Goal: Task Accomplishment & Management: Use online tool/utility

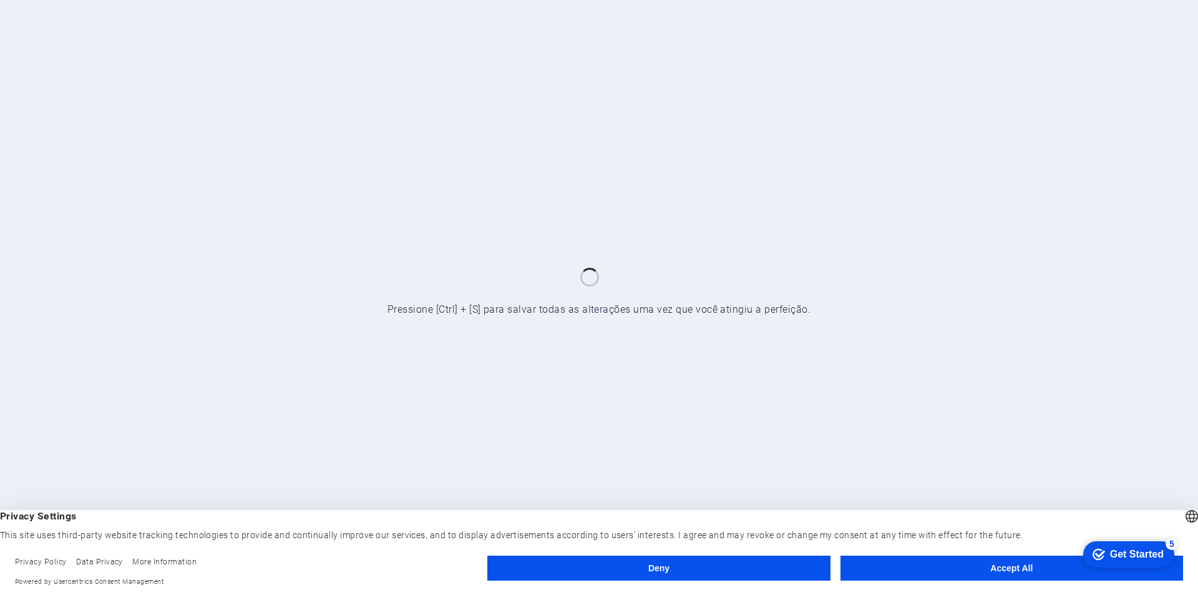
click div "checkmark Get Started 5 First Steps in the Editor Let's guide you through the t…"
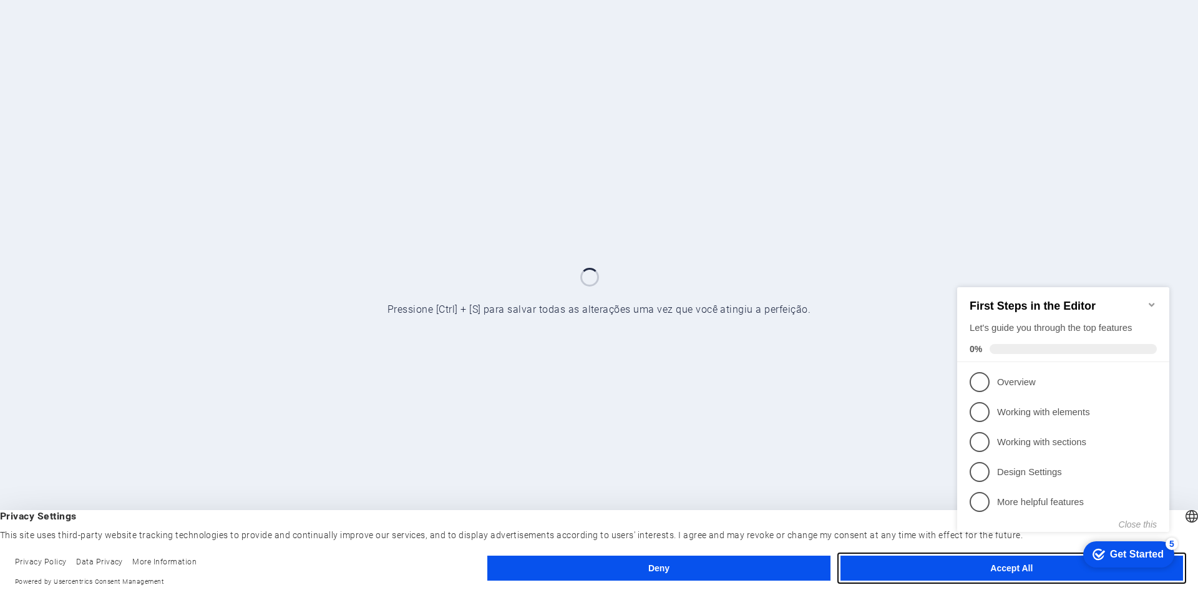
click at [922, 565] on button "Accept All" at bounding box center [1012, 567] width 343 height 25
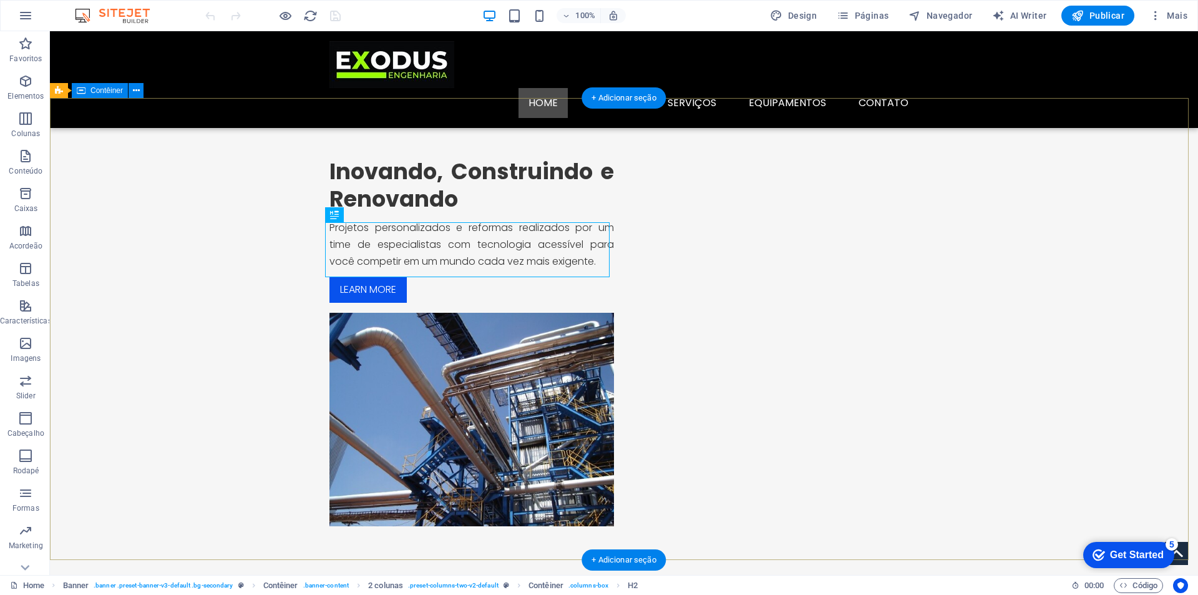
scroll to position [62, 0]
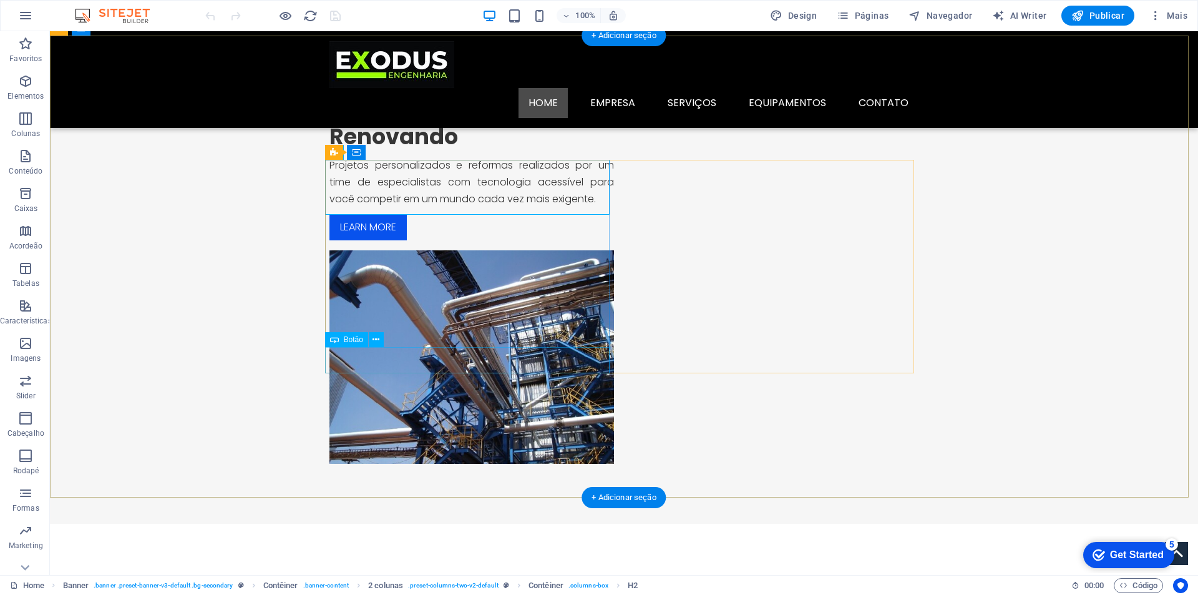
click at [375, 240] on div "Learn more" at bounding box center [471, 227] width 285 height 26
click at [373, 240] on div "Learn more" at bounding box center [471, 227] width 285 height 26
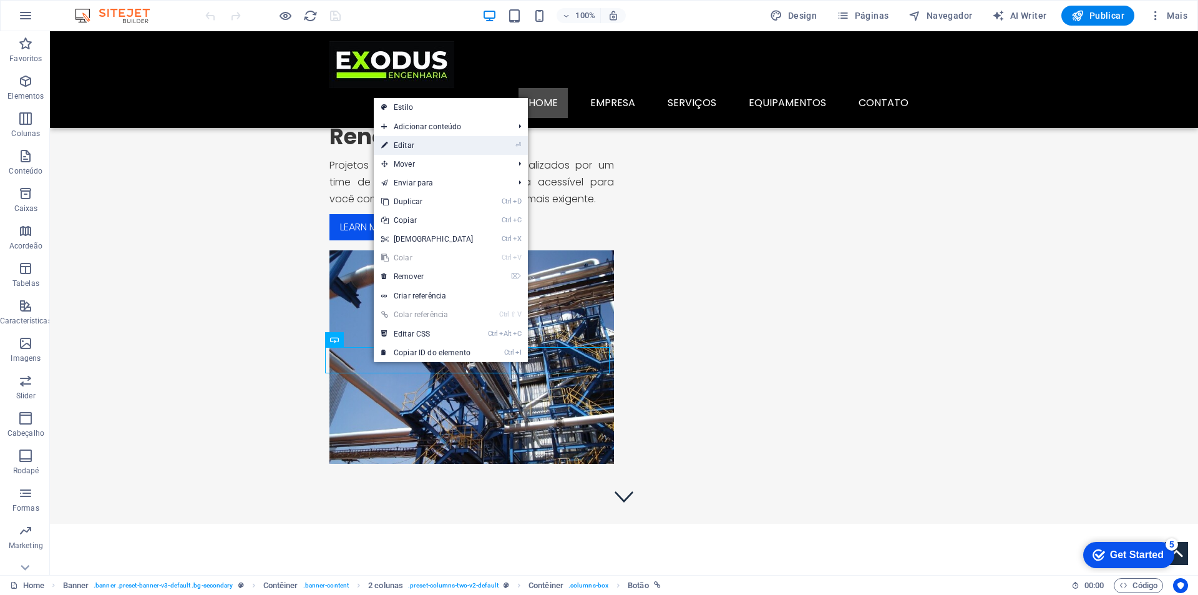
click at [442, 142] on link "⏎ Editar" at bounding box center [427, 145] width 107 height 19
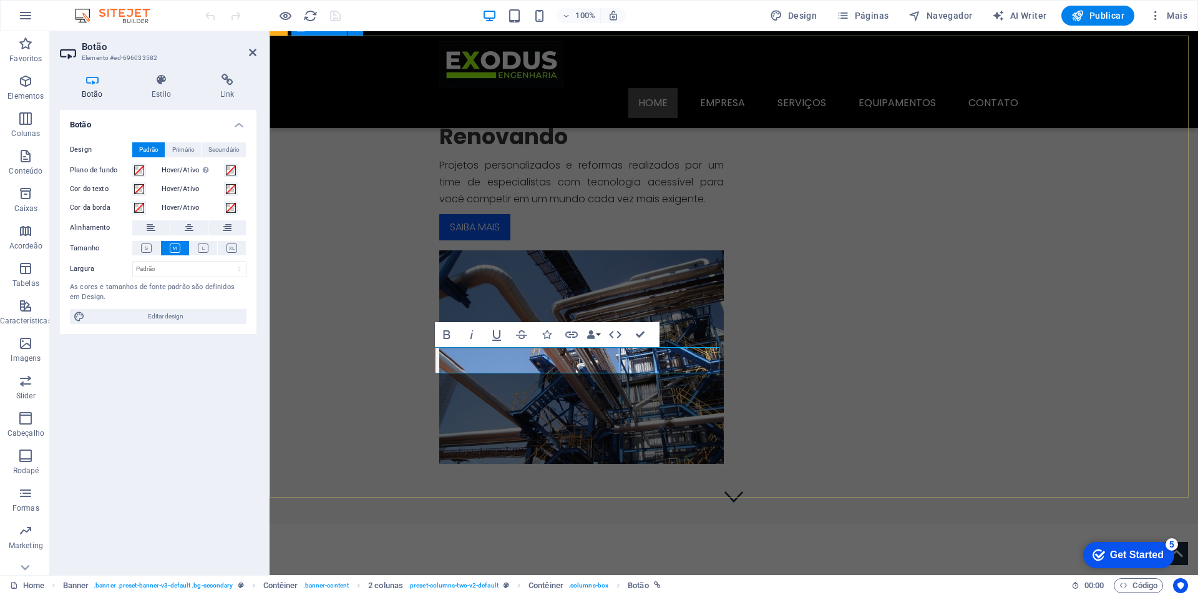
click at [694, 452] on div "Inovando, Construindo e Renovando Projetos personalizados e reformas realizados…" at bounding box center [734, 280] width 929 height 488
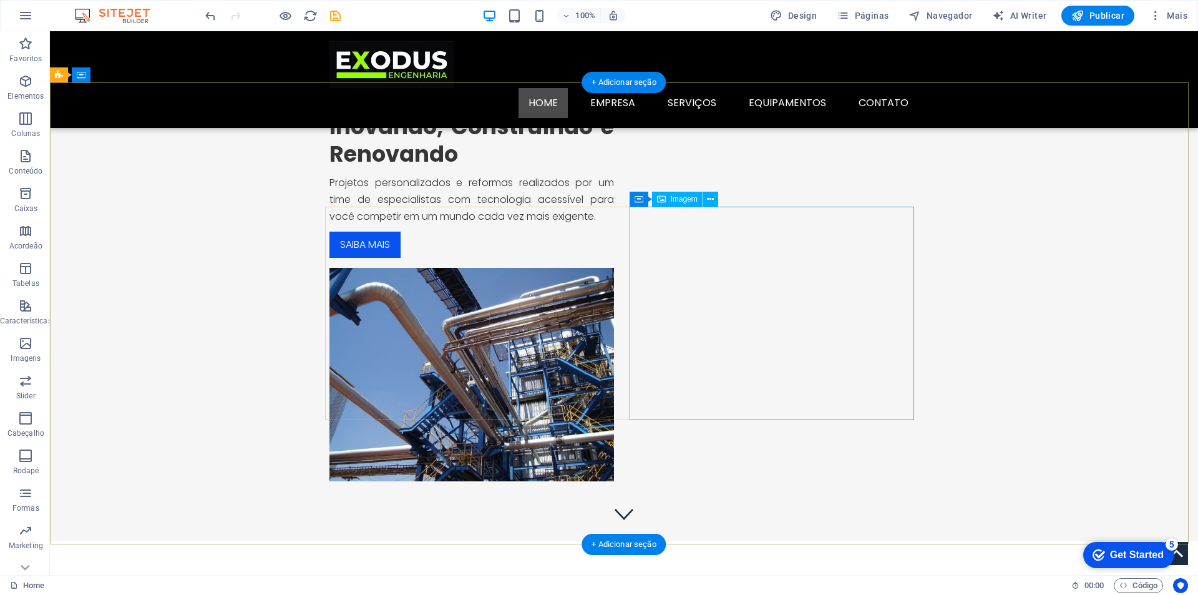
scroll to position [0, 0]
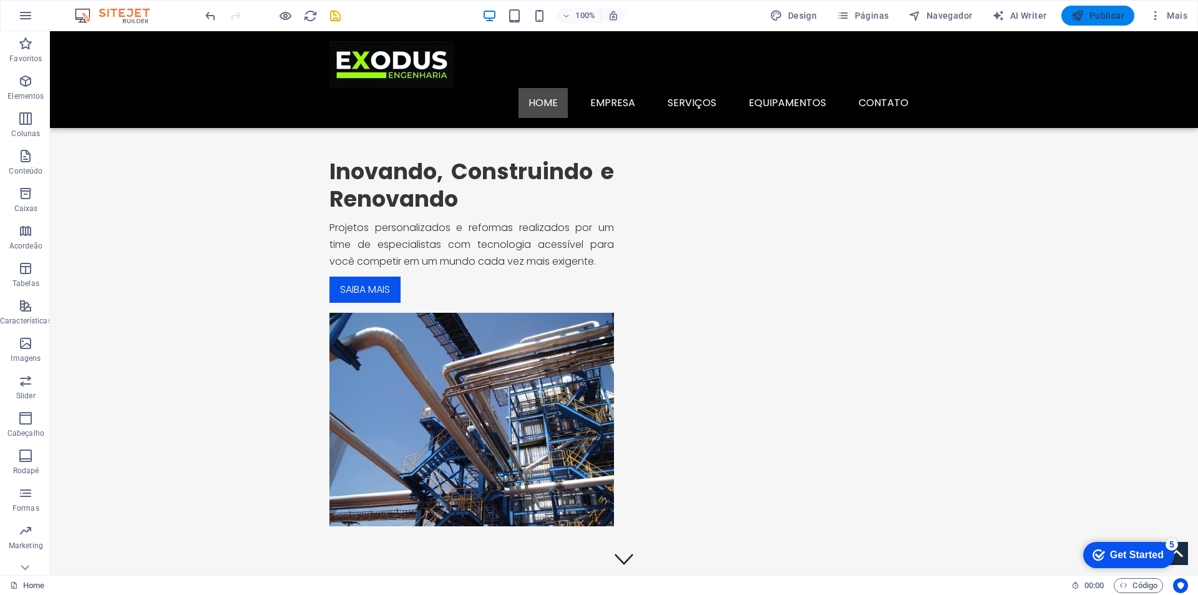
click at [1115, 20] on span "Publicar" at bounding box center [1097, 15] width 53 height 12
click at [32, 166] on p "Conteúdo" at bounding box center [26, 171] width 34 height 10
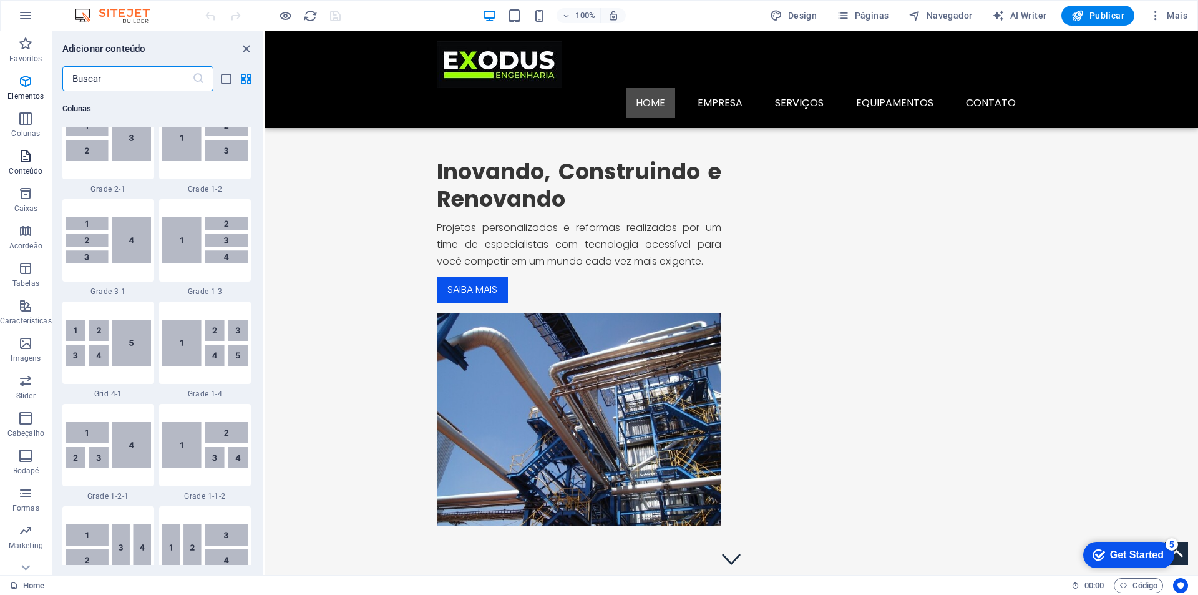
scroll to position [2184, 0]
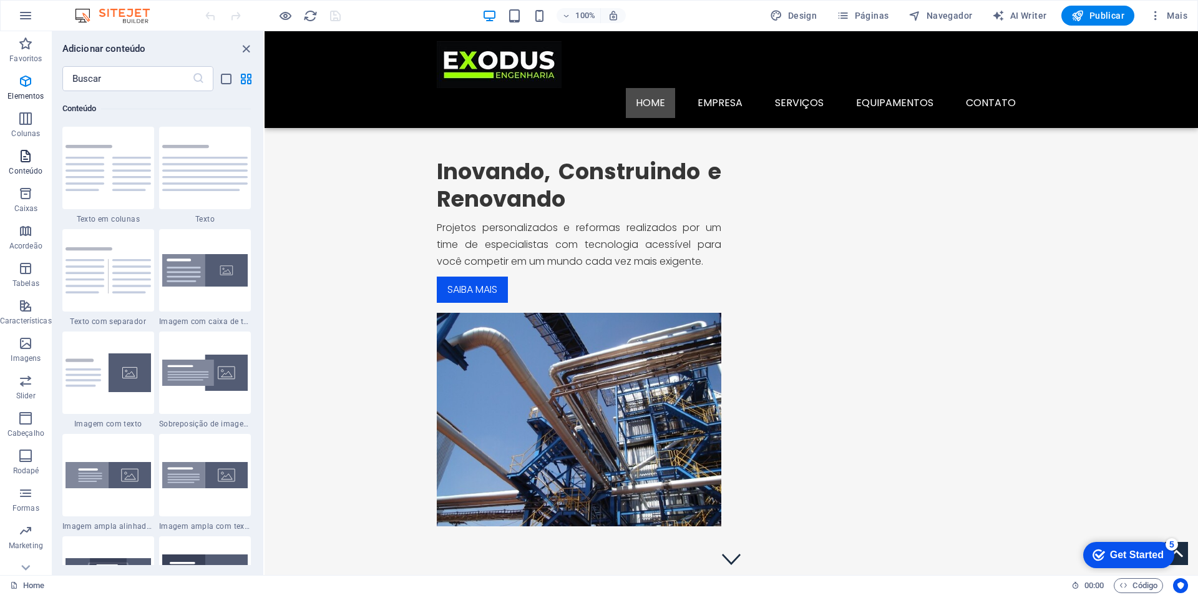
click at [32, 166] on p "Conteúdo" at bounding box center [26, 171] width 34 height 10
click at [31, 59] on p "Favoritos" at bounding box center [25, 59] width 32 height 10
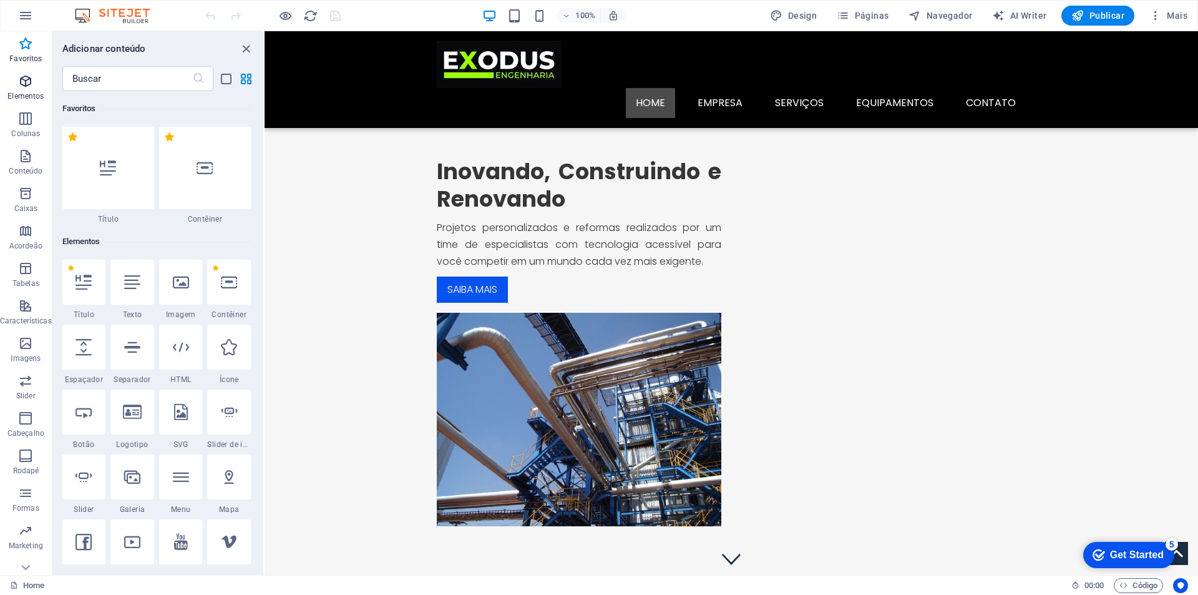
scroll to position [18, 0]
click at [24, 14] on icon "button" at bounding box center [25, 15] width 15 height 15
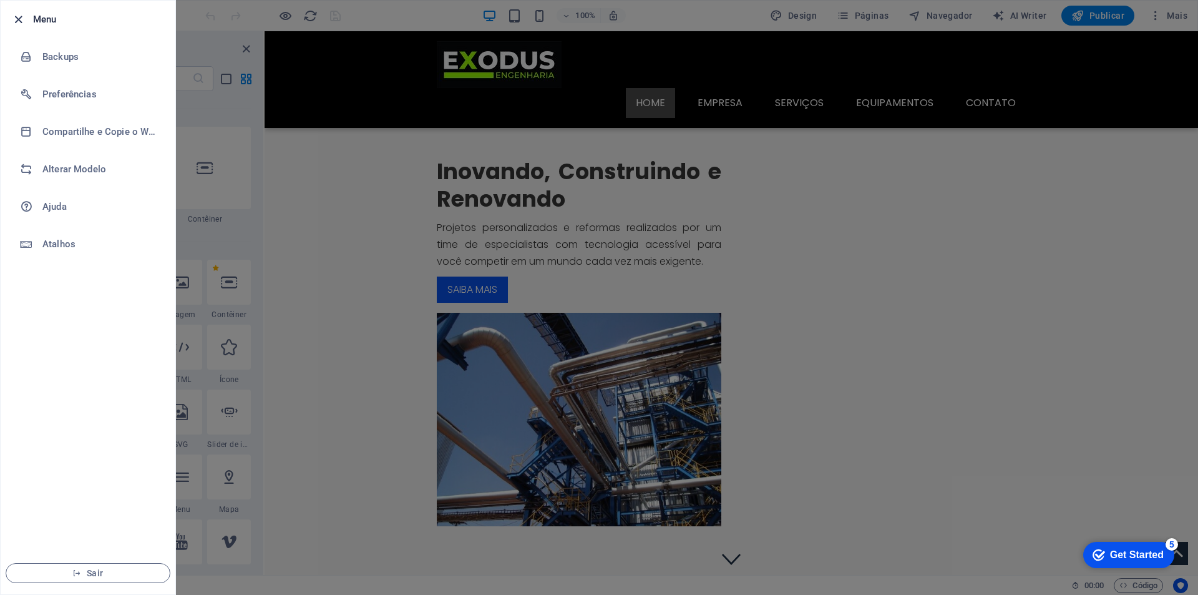
click at [22, 20] on icon "button" at bounding box center [18, 19] width 14 height 14
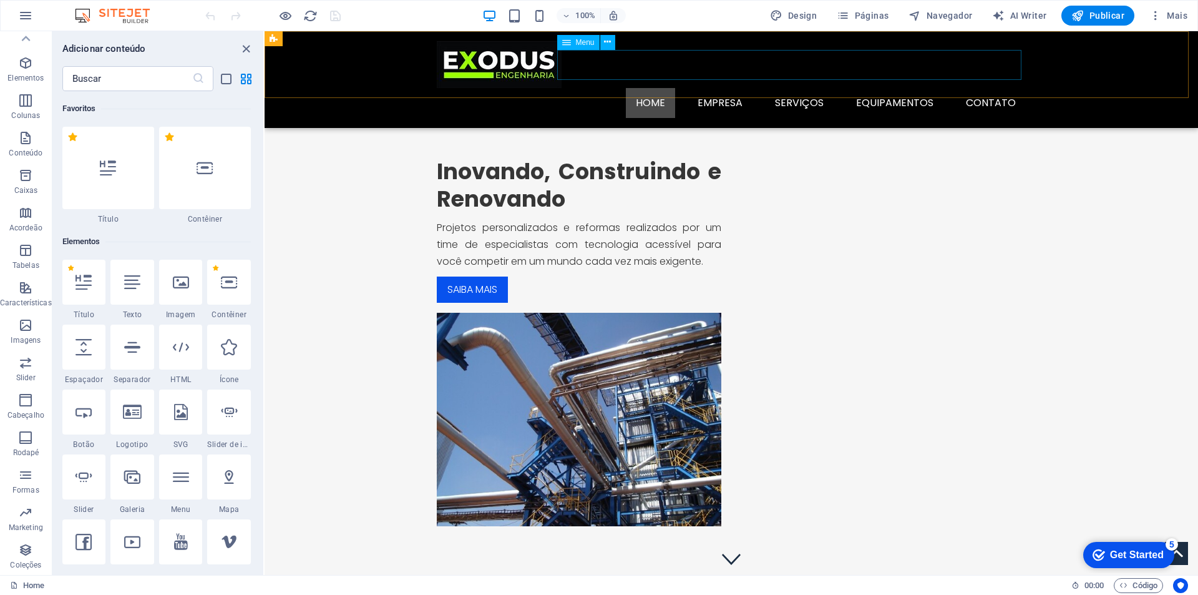
click at [718, 88] on nav "Home EMPRESA SERVIÇOS EQUIPAMENTOS CONTATO" at bounding box center [731, 103] width 589 height 30
click at [864, 19] on span "Páginas" at bounding box center [863, 15] width 52 height 12
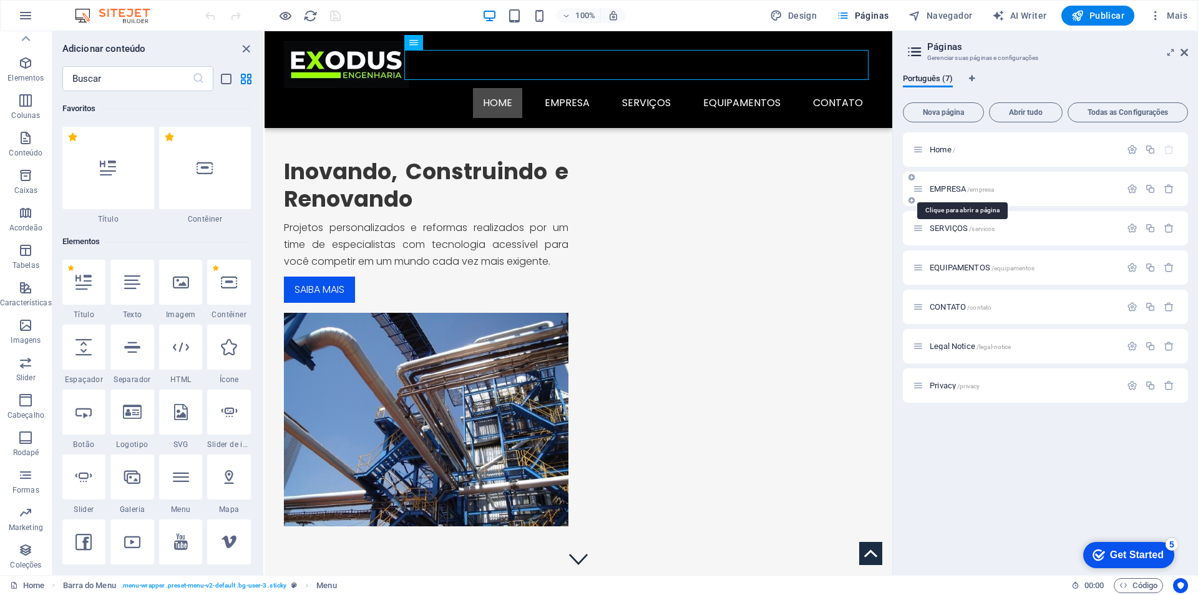
click at [948, 190] on span "EMPRESA /empresa" at bounding box center [962, 188] width 64 height 9
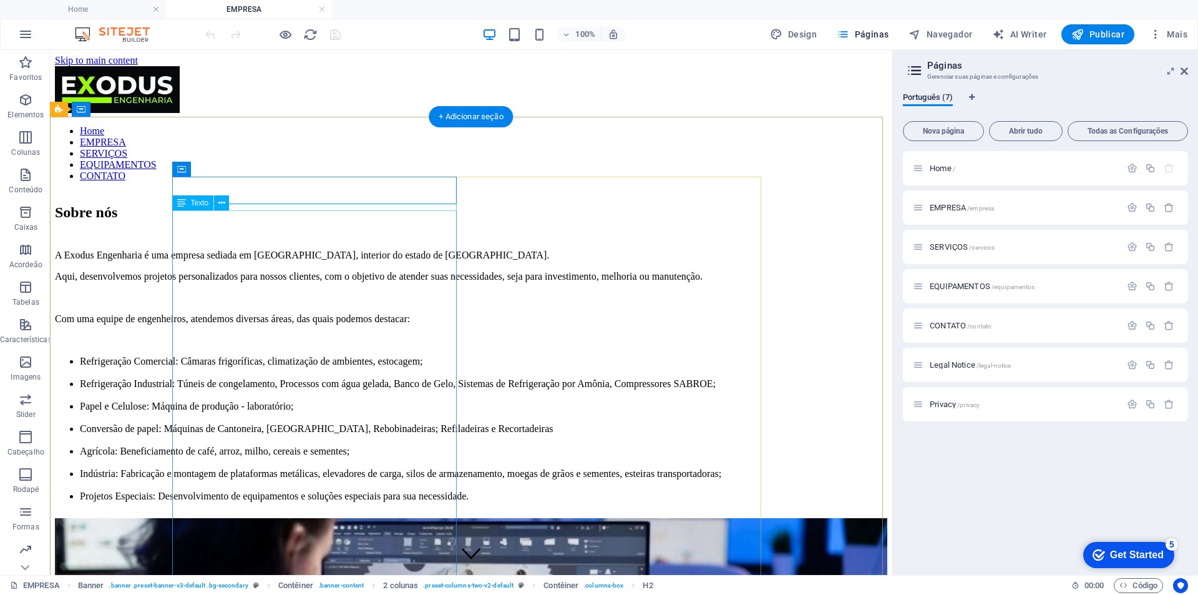
scroll to position [0, 0]
click at [275, 250] on div "A Exodus Engenharia é uma empresa sediada em [GEOGRAPHIC_DATA], interior do est…" at bounding box center [471, 376] width 832 height 252
click at [288, 250] on div "A Exodus Engenharia é uma empresa sediada em [GEOGRAPHIC_DATA], interior do est…" at bounding box center [471, 376] width 832 height 252
click at [270, 250] on div "A Exodus Engenharia é uma empresa sediada em [GEOGRAPHIC_DATA], interior do est…" at bounding box center [471, 376] width 832 height 252
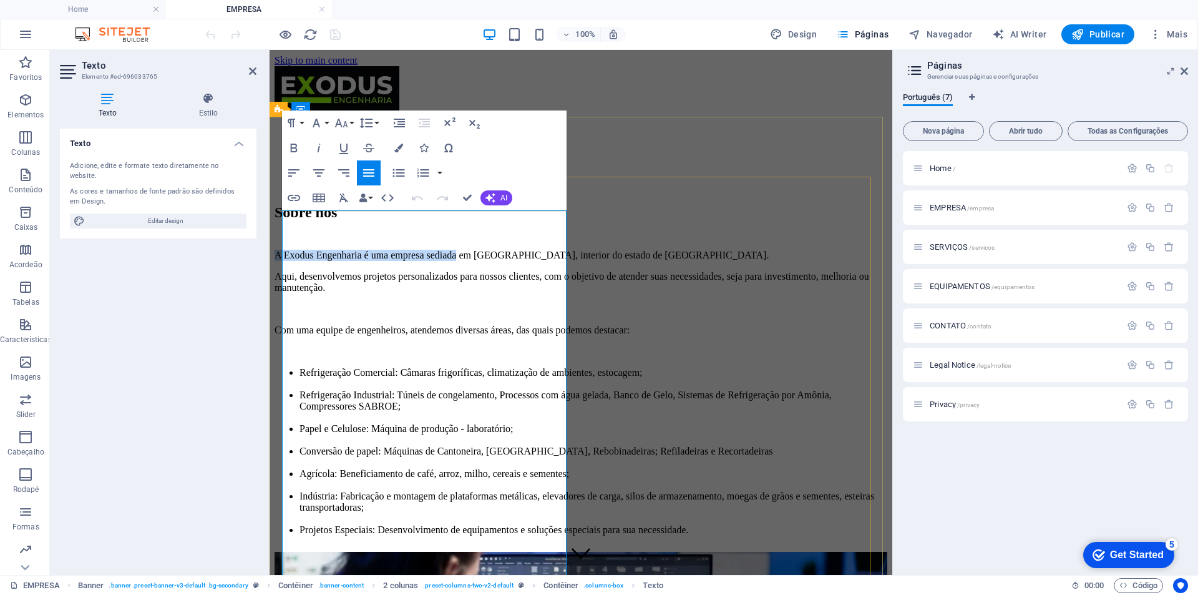
drag, startPoint x: 520, startPoint y: 219, endPoint x: 284, endPoint y: 213, distance: 236.6
click at [284, 250] on p "A Exodus Engenharia é uma empresa sediada em [GEOGRAPHIC_DATA], interior do est…" at bounding box center [581, 255] width 613 height 11
click at [393, 250] on p "Com sede em [GEOGRAPHIC_DATA], interior do estado de [GEOGRAPHIC_DATA]." at bounding box center [581, 255] width 613 height 11
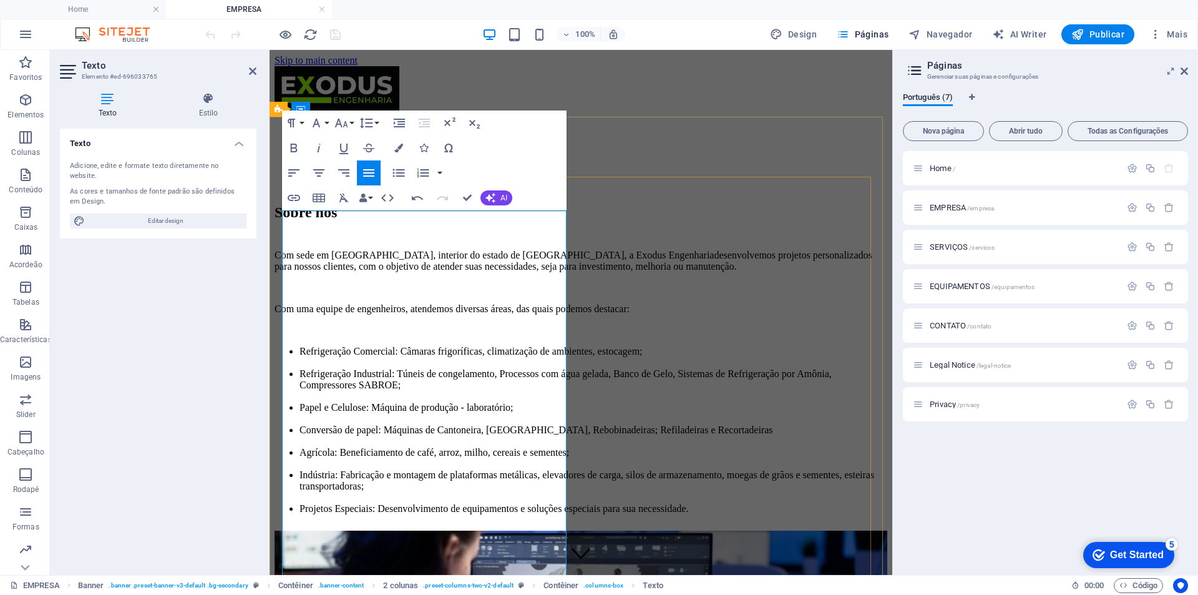
click at [549, 250] on p "Com sede em [GEOGRAPHIC_DATA], interior do estado de [GEOGRAPHIC_DATA], a Exodu…" at bounding box center [581, 261] width 613 height 22
drag, startPoint x: 465, startPoint y: 253, endPoint x: 363, endPoint y: 250, distance: 102.4
click at [363, 250] on p "Com sede em [GEOGRAPHIC_DATA], interior do estado de [GEOGRAPHIC_DATA], a Exodu…" at bounding box center [581, 261] width 613 height 22
click at [361, 250] on p "Com sede em [GEOGRAPHIC_DATA], interior do estado de [GEOGRAPHIC_DATA], a Exodu…" at bounding box center [581, 261] width 613 height 22
click at [565, 250] on p "Com sede em [GEOGRAPHIC_DATA], interior do estado de [GEOGRAPHIC_DATA], nós da …" at bounding box center [581, 261] width 613 height 22
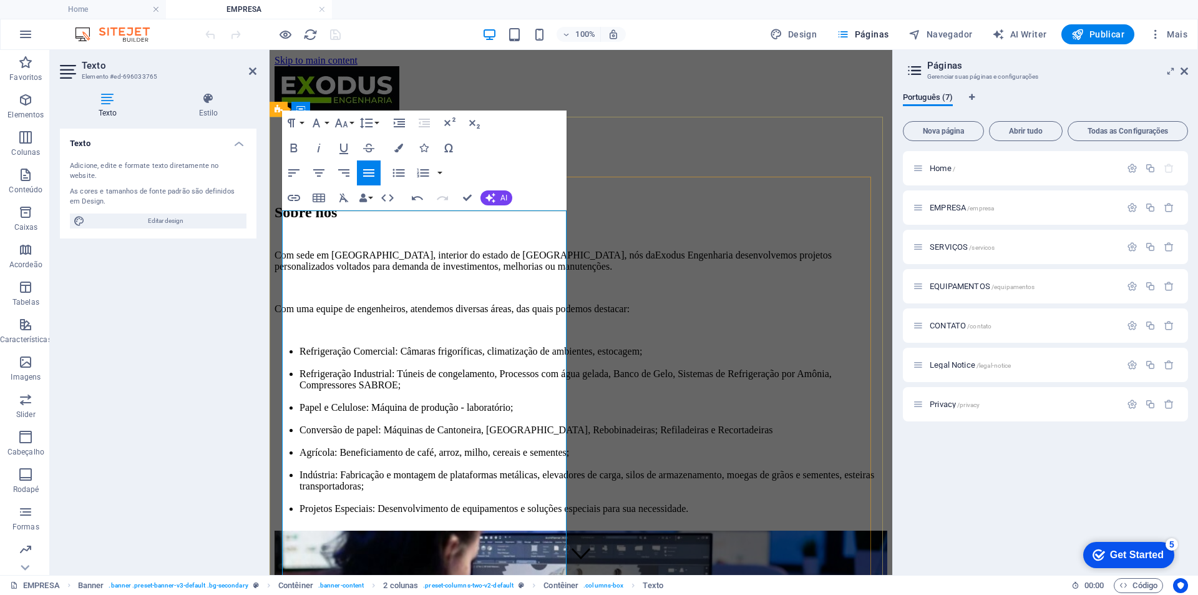
click at [496, 251] on p "Com sede em [GEOGRAPHIC_DATA], interior do estado de [GEOGRAPHIC_DATA], nós da …" at bounding box center [581, 261] width 613 height 22
drag, startPoint x: 457, startPoint y: 305, endPoint x: 380, endPoint y: 305, distance: 76.8
click at [380, 305] on p "Com uma equipe de engenheiros, atendemos diversas áreas, das quais podemos dest…" at bounding box center [581, 308] width 613 height 11
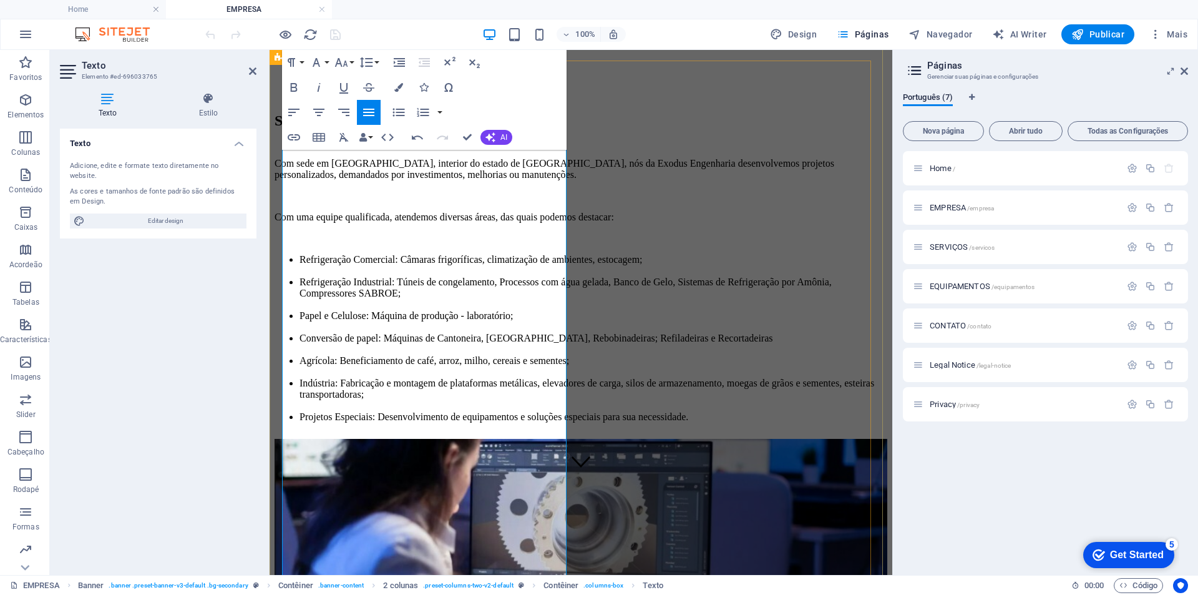
scroll to position [62, 0]
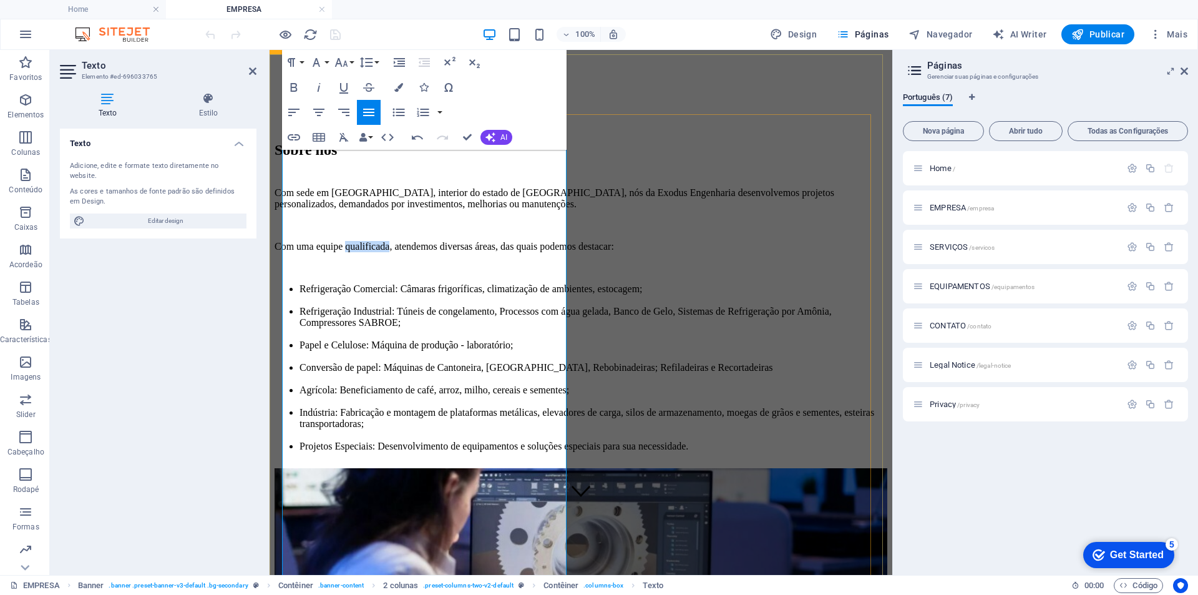
drag, startPoint x: 447, startPoint y: 240, endPoint x: 390, endPoint y: 245, distance: 57.1
click at [390, 245] on p "Com uma equipe qualificada, atendemos diversas áreas, das quais podemos destaca…" at bounding box center [581, 246] width 613 height 11
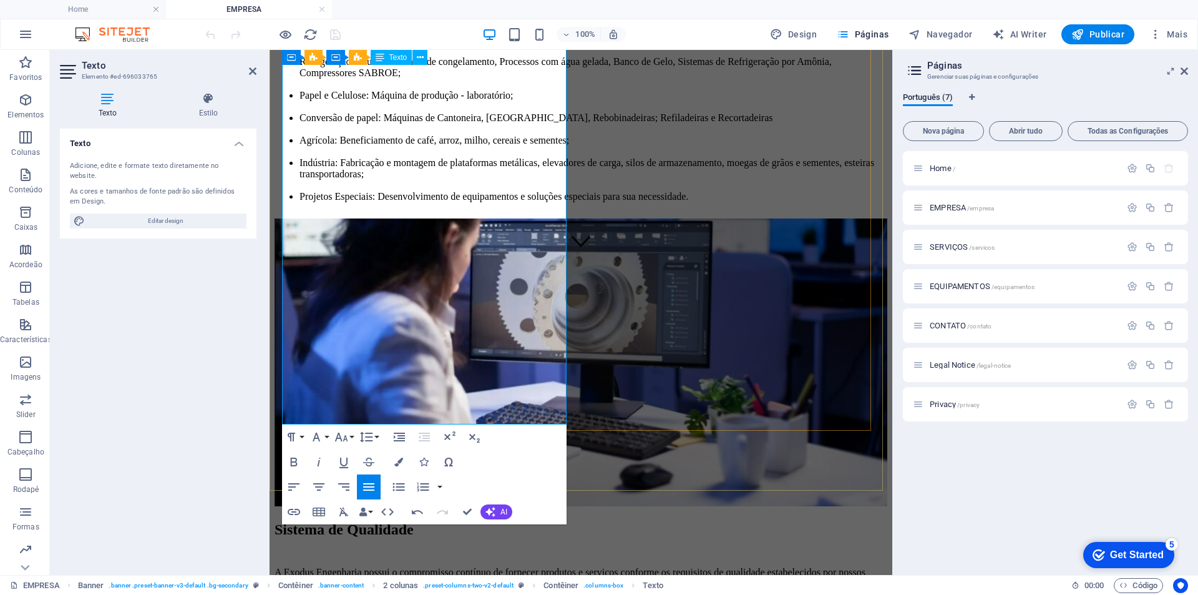
scroll to position [374, 0]
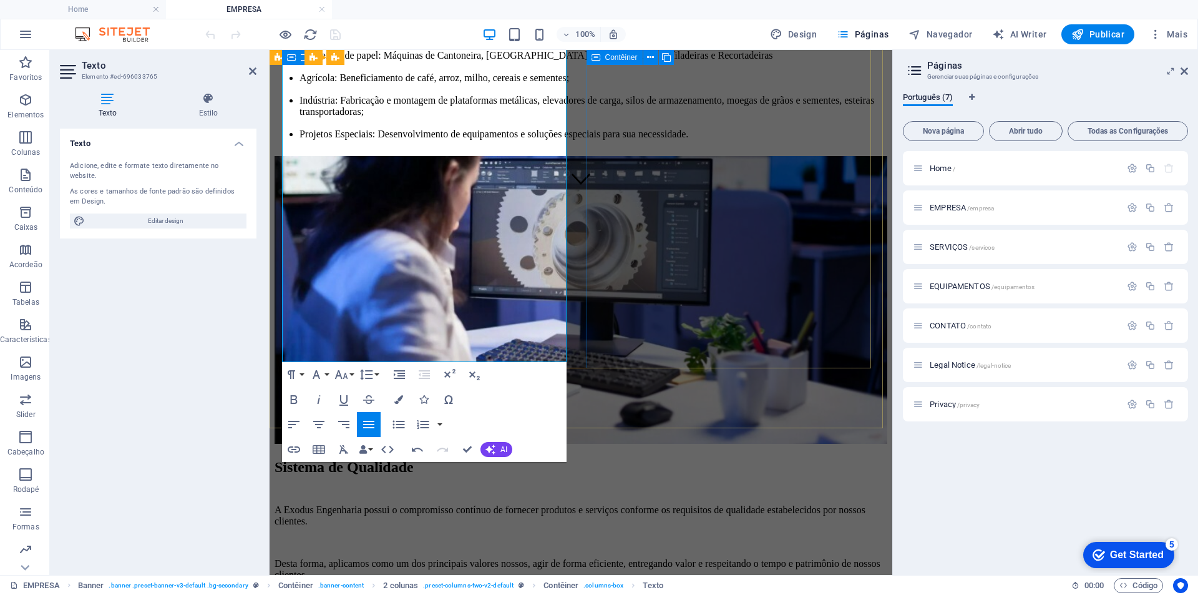
click at [730, 326] on div at bounding box center [581, 301] width 613 height 290
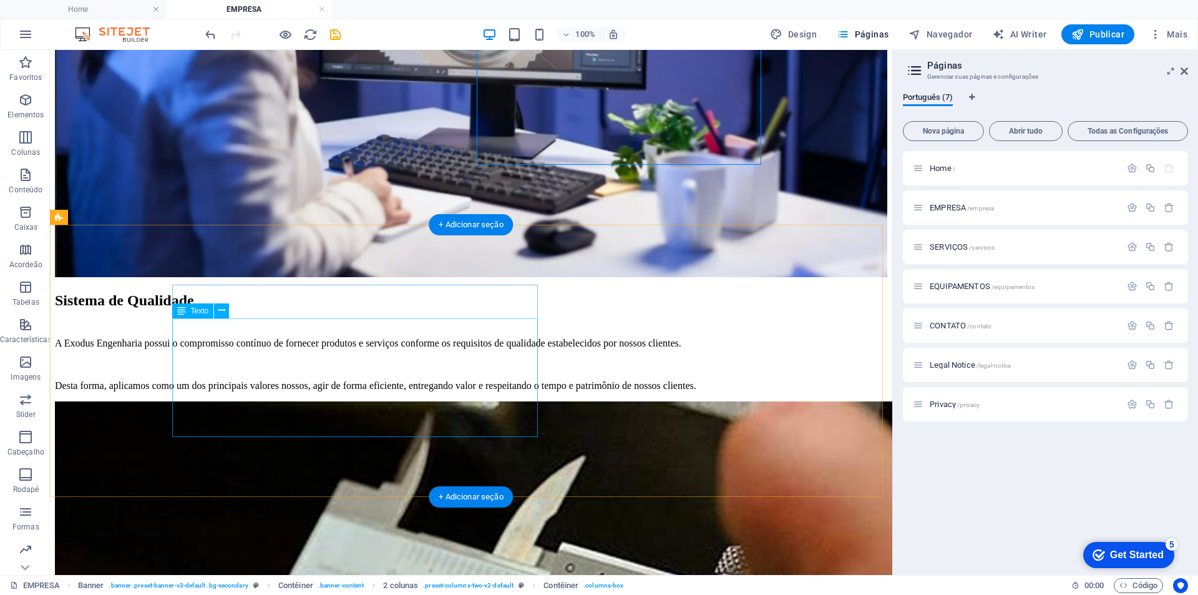
scroll to position [624, 0]
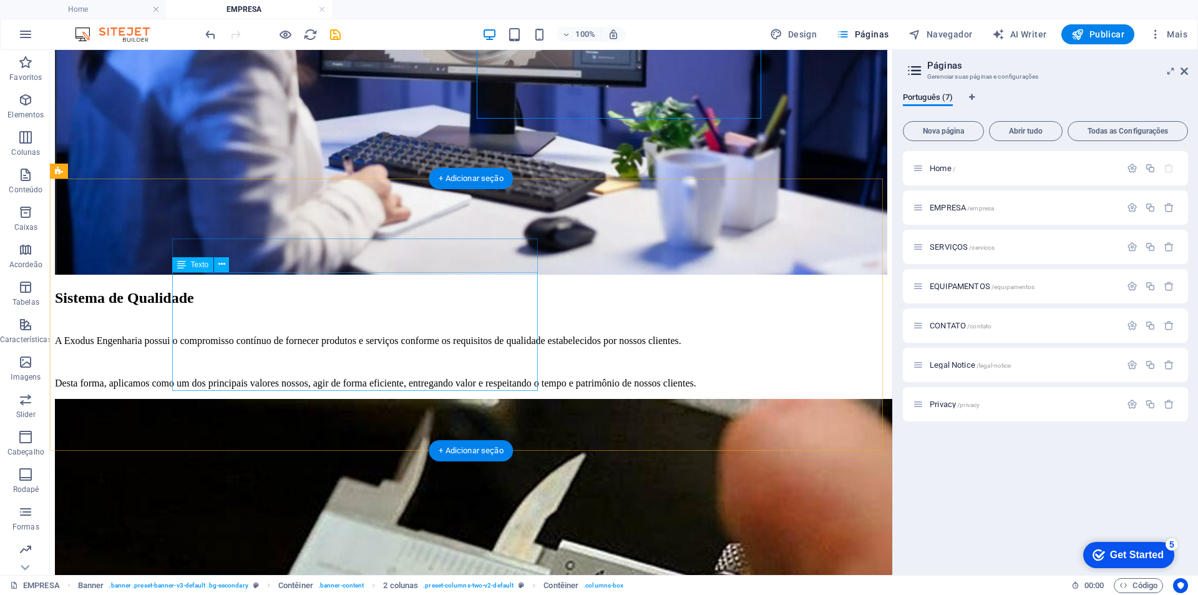
click at [293, 335] on div "A Exodus Engenharia possui o compromisso contínuo de fornecer produtos e serviç…" at bounding box center [471, 362] width 832 height 54
click at [277, 335] on div "A Exodus Engenharia possui o compromisso contínuo de fornecer produtos e serviç…" at bounding box center [471, 362] width 832 height 54
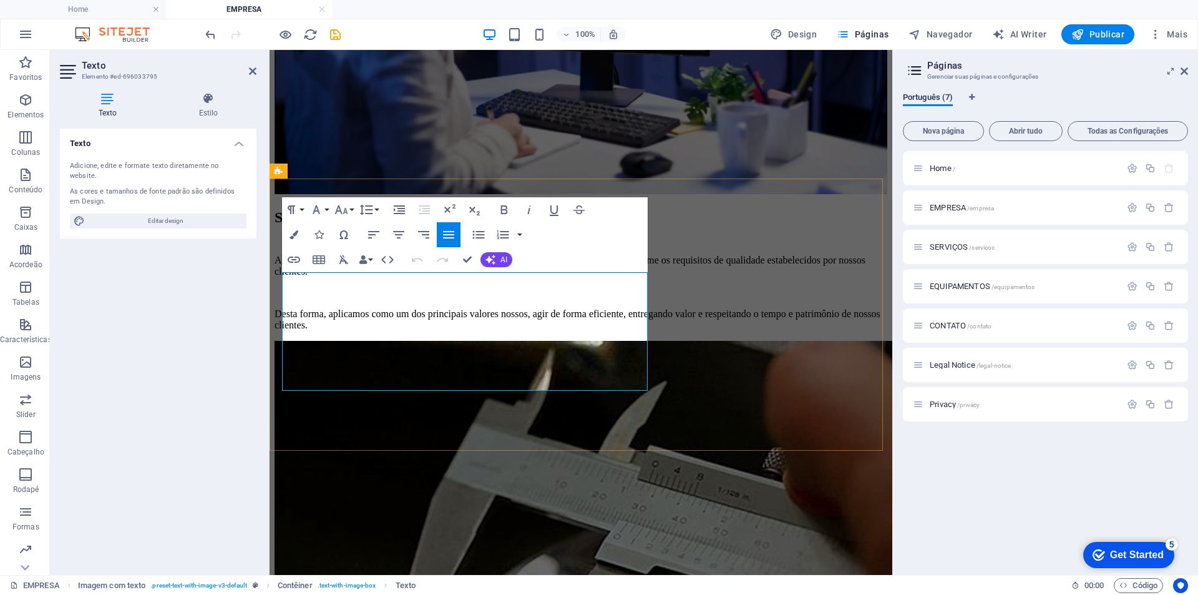
drag, startPoint x: 437, startPoint y: 283, endPoint x: 286, endPoint y: 281, distance: 151.0
click at [286, 277] on p "A Exodus Engenharia possui o compromisso contínuo de fornecer produtos e serviç…" at bounding box center [581, 266] width 613 height 22
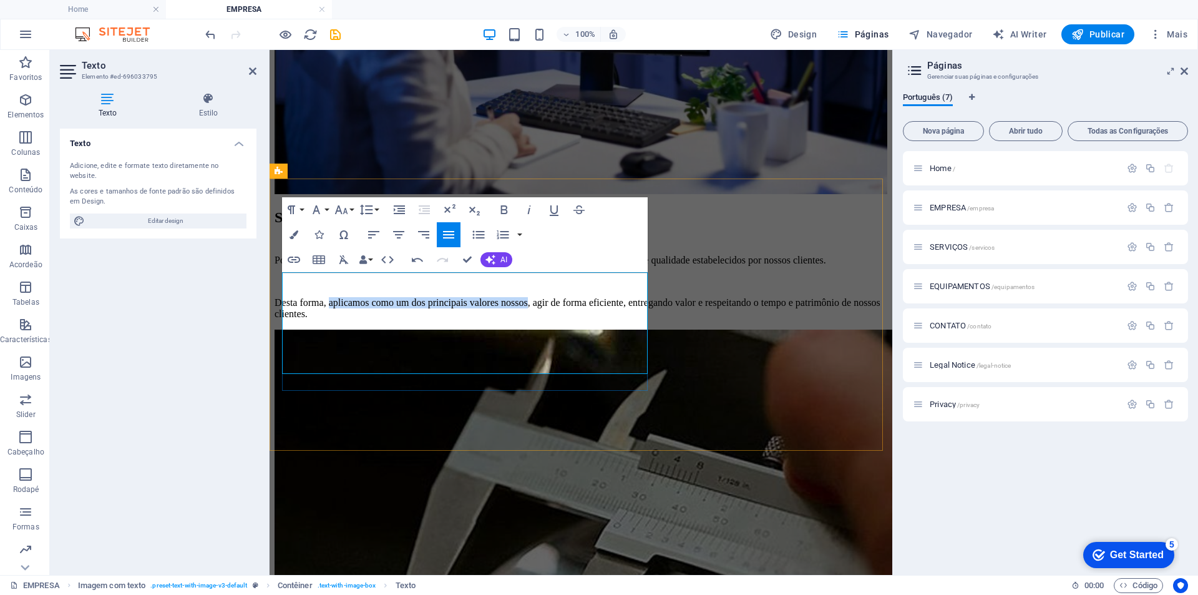
drag, startPoint x: 605, startPoint y: 331, endPoint x: 351, endPoint y: 334, distance: 254.0
click at [351, 320] on p "Desta forma, aplicamos como um dos principais valores nossos, agir de forma efi…" at bounding box center [581, 308] width 613 height 22
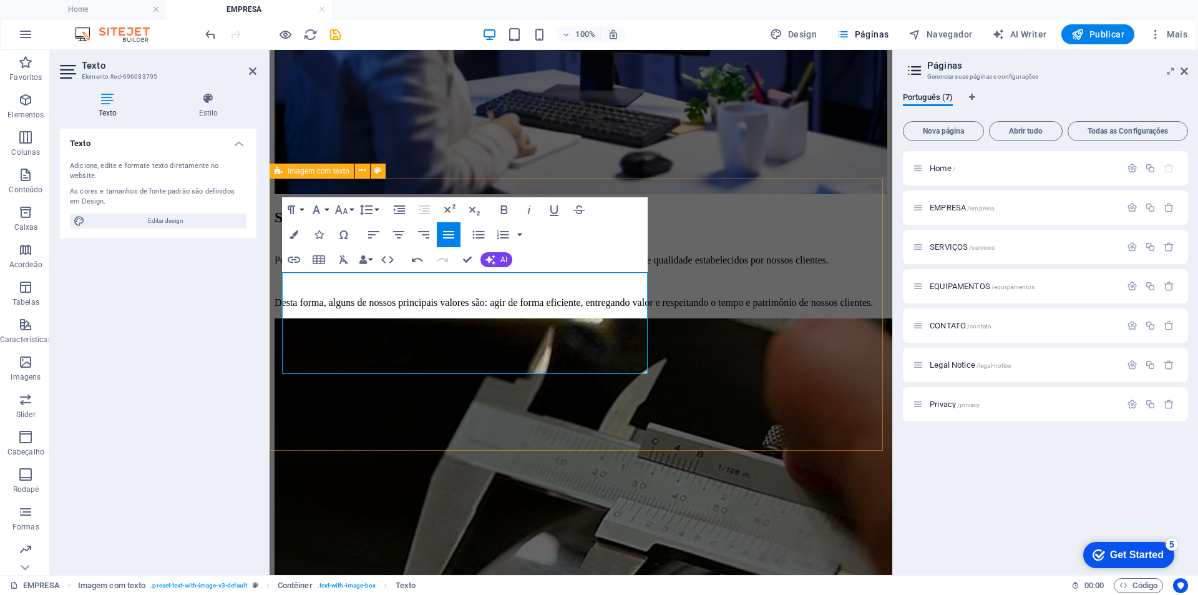
click at [544, 428] on div "Sistema de Qualidade Possuímos o compromisso contínuo de fornecer produtos e se…" at bounding box center [581, 498] width 613 height 578
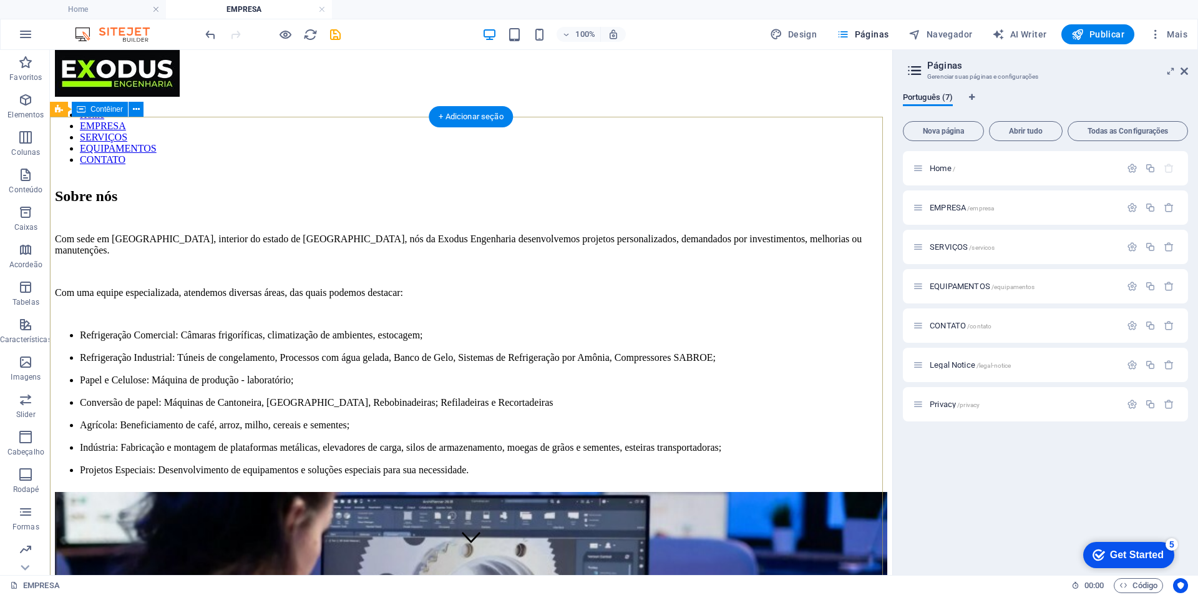
scroll to position [0, 0]
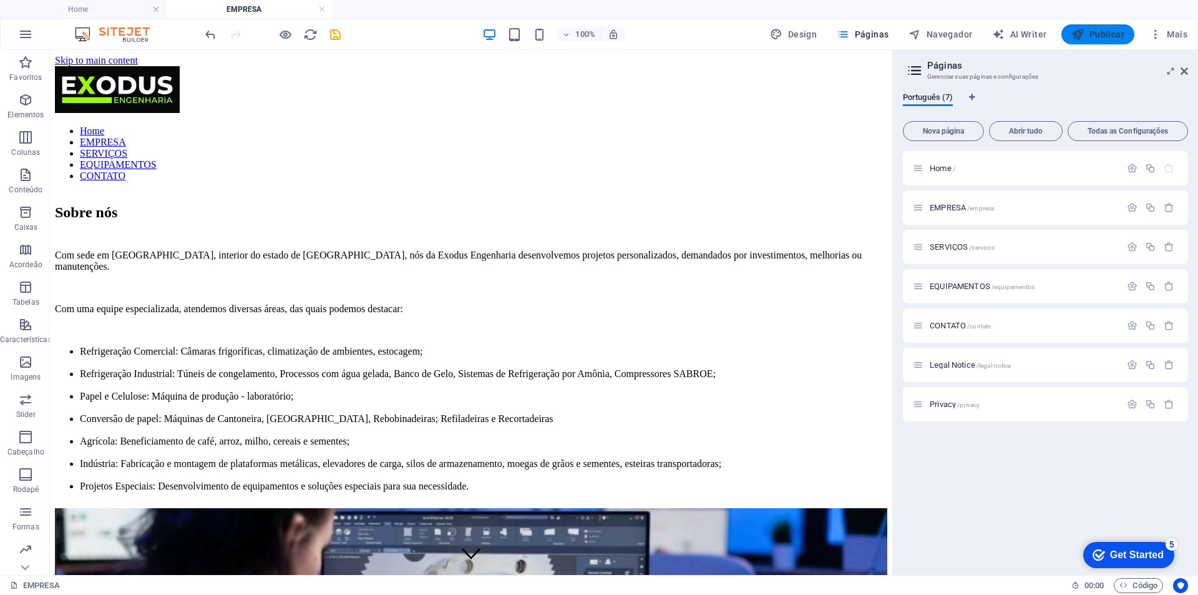
click at [1087, 31] on span "Publicar" at bounding box center [1097, 34] width 53 height 12
